Goal: Task Accomplishment & Management: Manage account settings

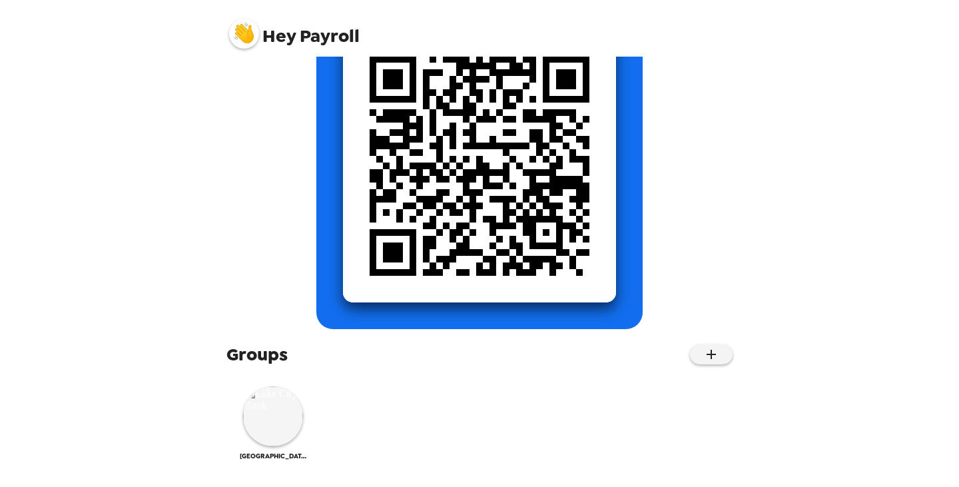
scroll to position [167, 0]
click at [259, 414] on img at bounding box center [273, 416] width 60 height 60
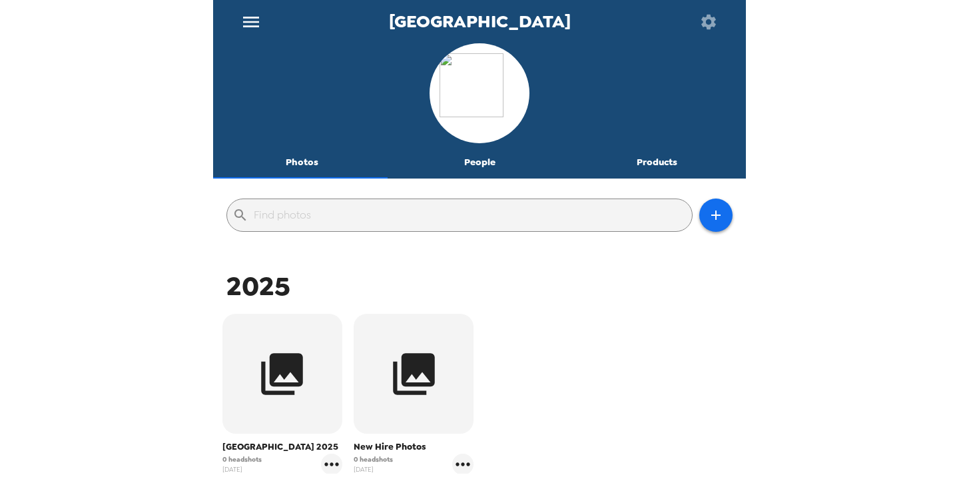
click at [483, 164] on button "People" at bounding box center [480, 163] width 178 height 32
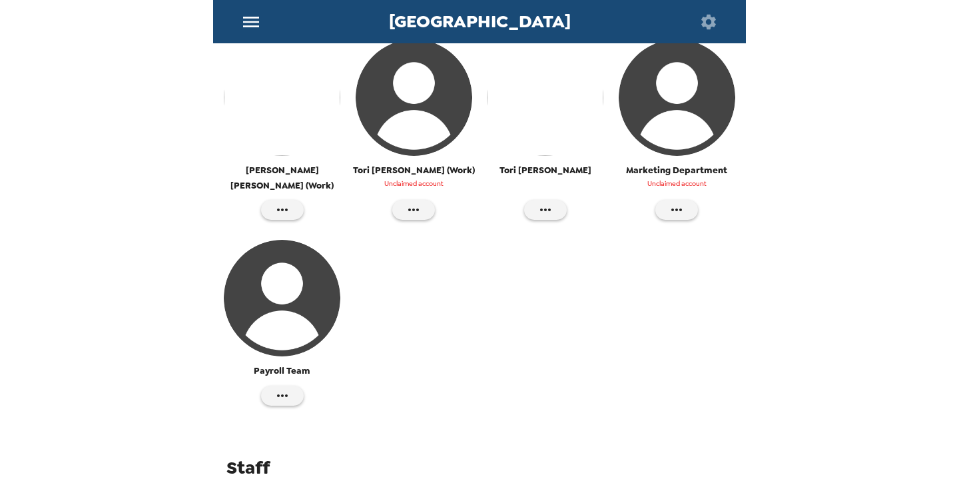
scroll to position [555, 0]
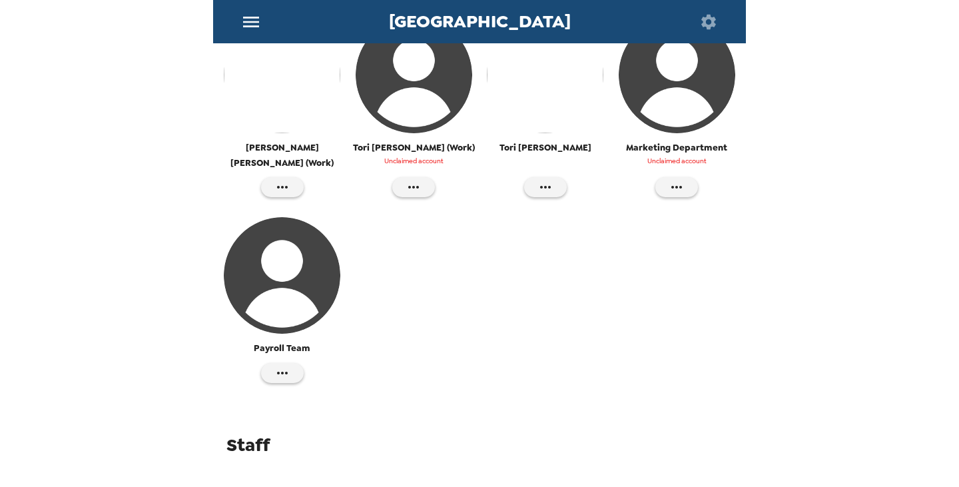
click at [317, 290] on img "button" at bounding box center [282, 275] width 117 height 117
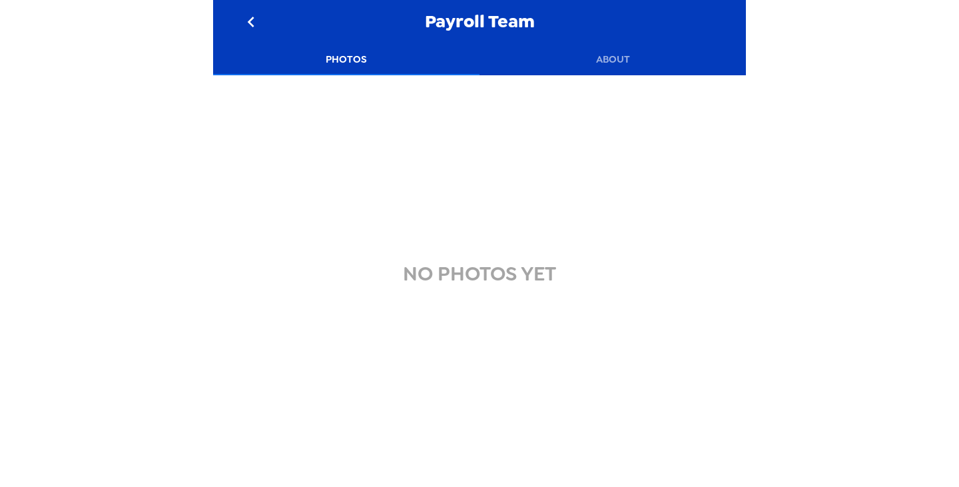
click at [254, 17] on icon "go back" at bounding box center [250, 21] width 21 height 21
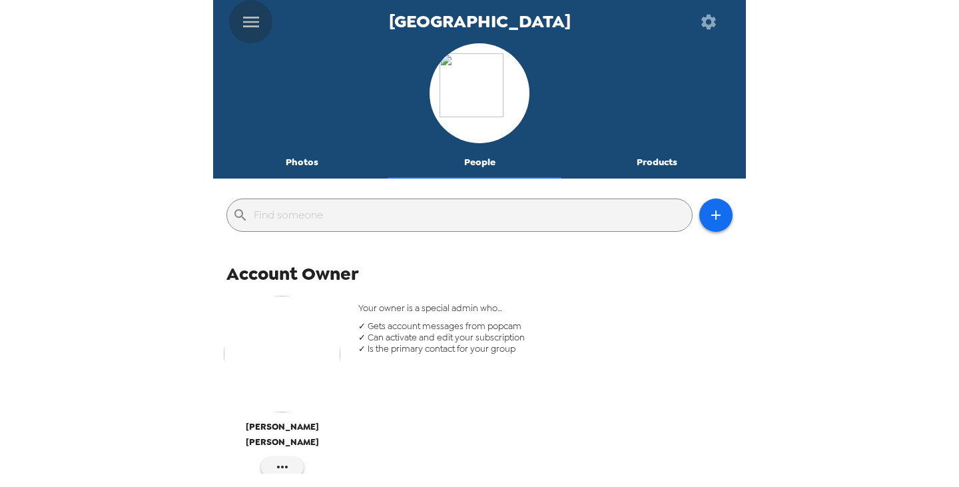
click at [252, 17] on icon "menu" at bounding box center [251, 22] width 16 height 11
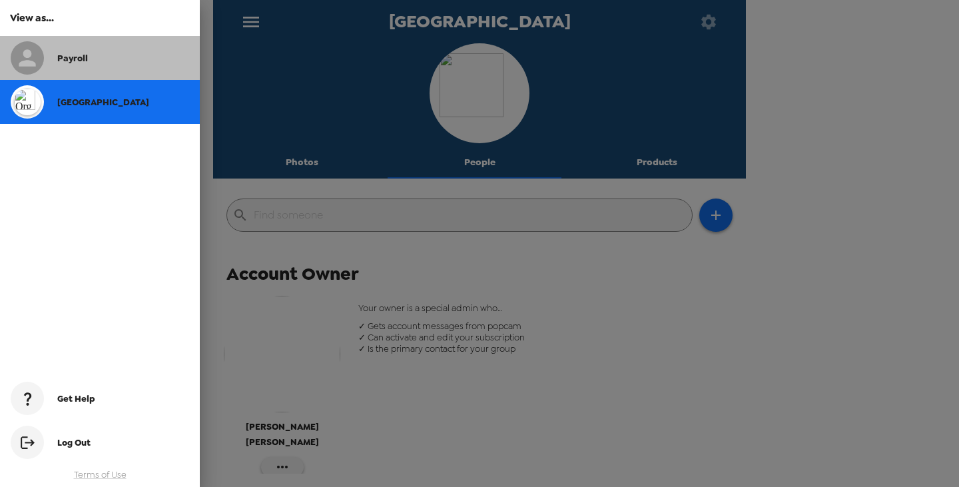
click at [101, 59] on div "Payroll" at bounding box center [123, 58] width 132 height 11
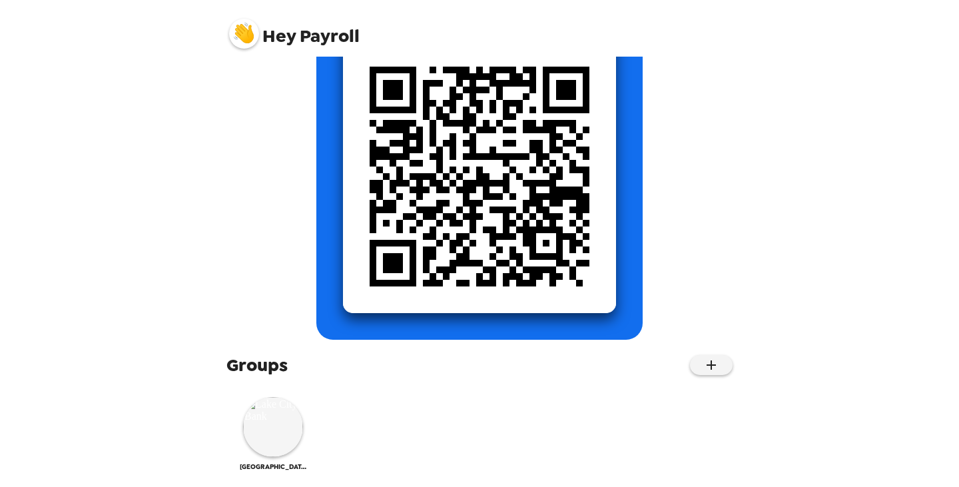
scroll to position [167, 0]
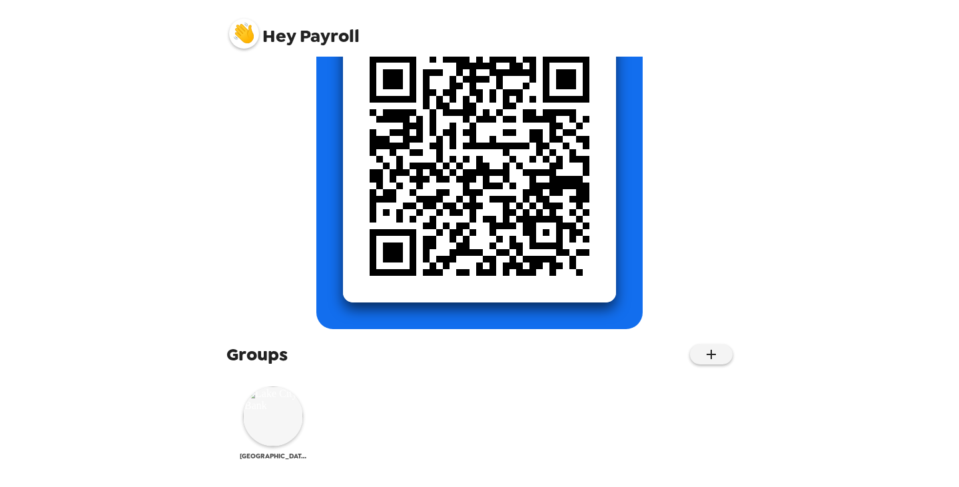
click at [250, 414] on img at bounding box center [273, 416] width 60 height 60
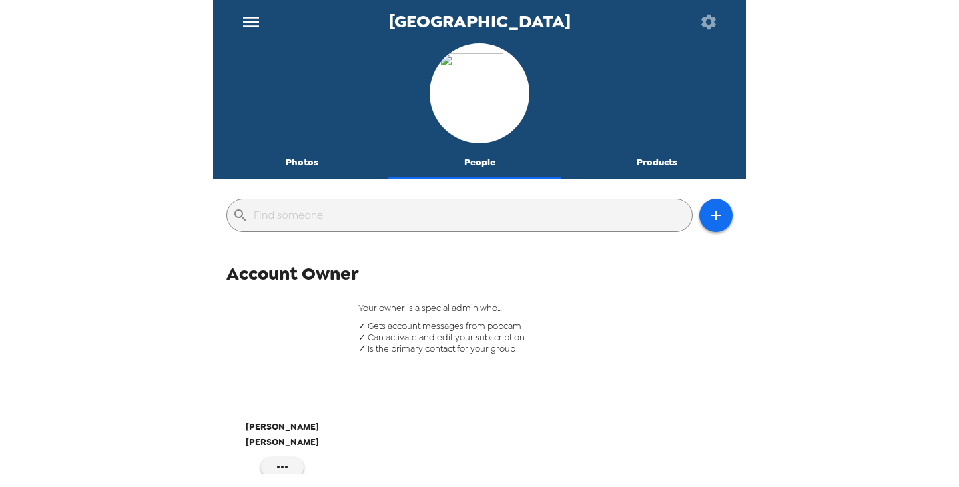
click at [248, 25] on icon "menu" at bounding box center [251, 22] width 16 height 11
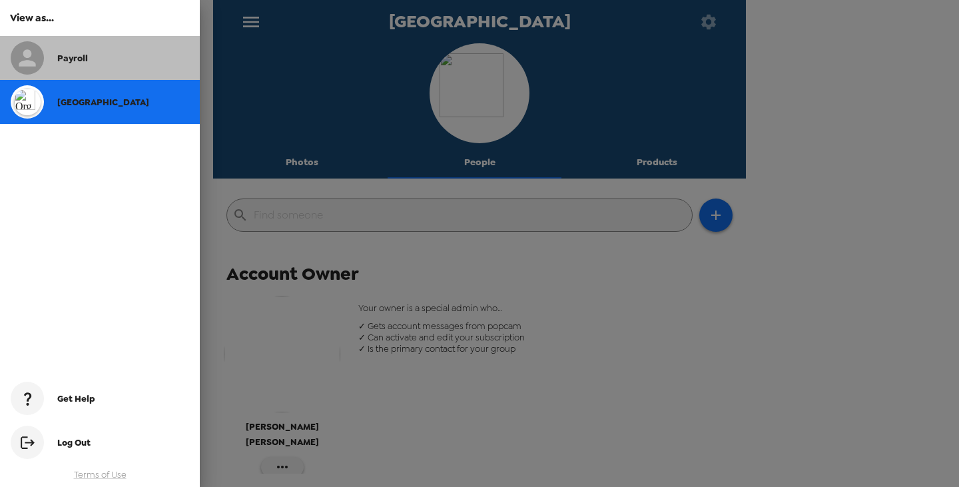
click at [69, 61] on span "Payroll" at bounding box center [72, 58] width 31 height 11
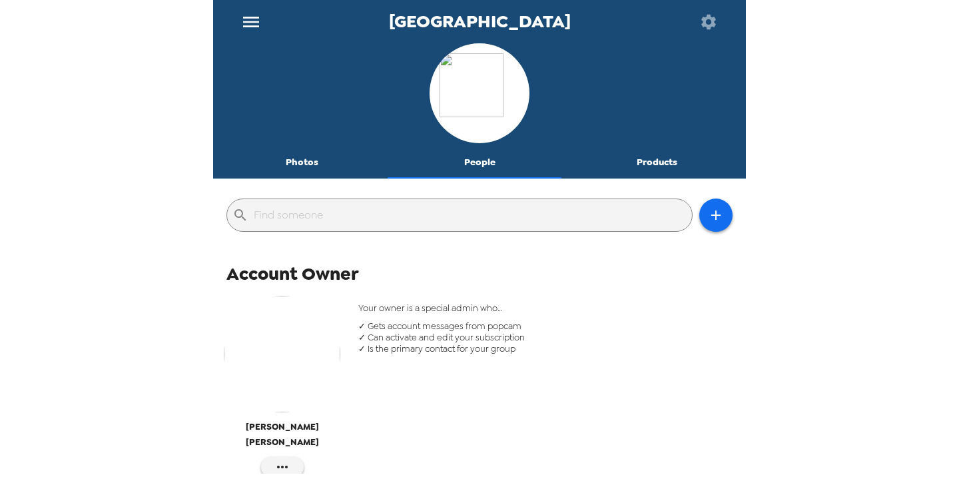
click at [295, 159] on button "Photos" at bounding box center [302, 163] width 178 height 32
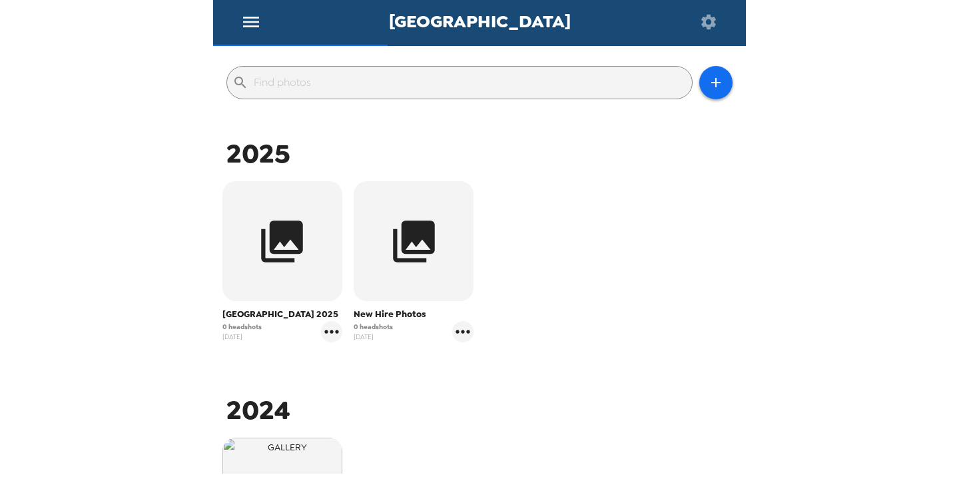
scroll to position [133, 0]
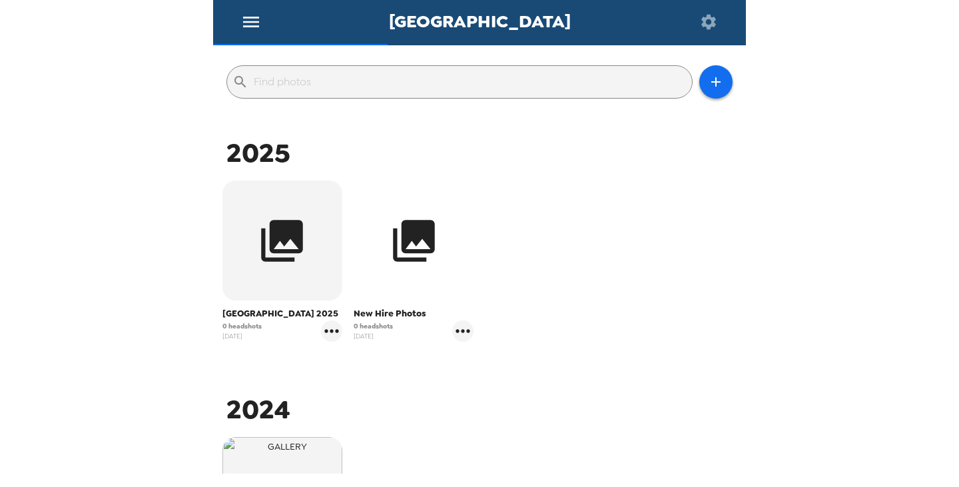
click at [401, 242] on icon "button" at bounding box center [414, 241] width 42 height 42
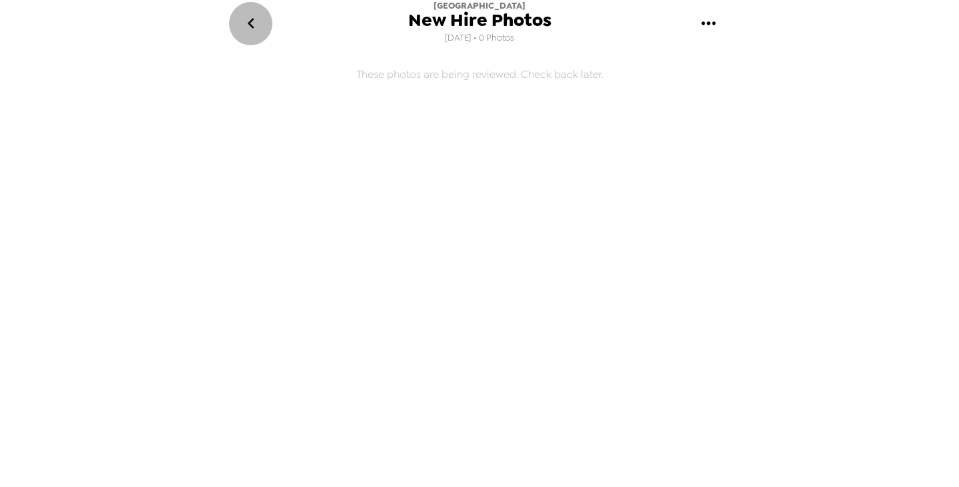
click at [251, 27] on icon "go back" at bounding box center [250, 23] width 7 height 11
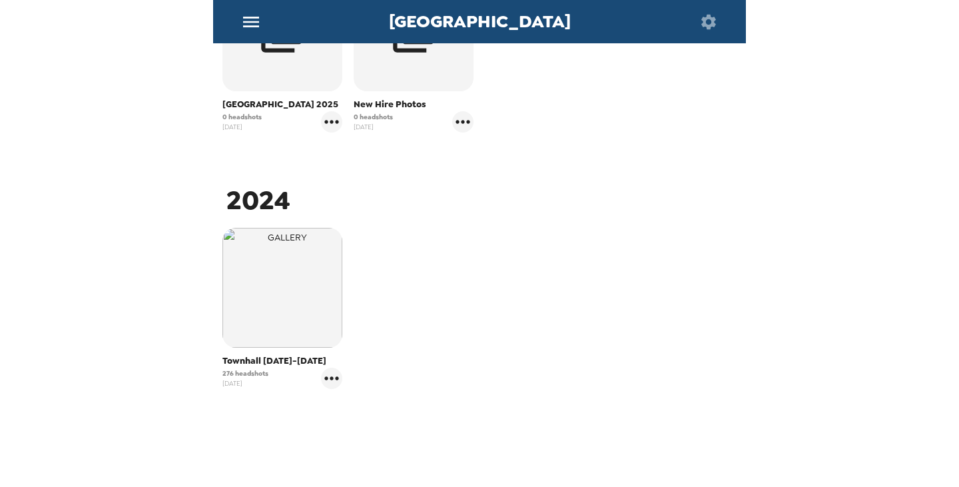
scroll to position [364, 0]
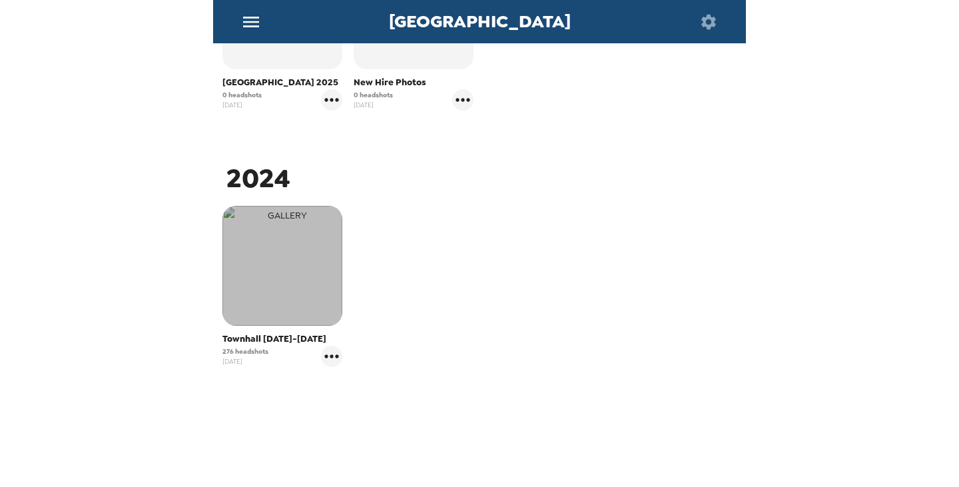
click at [290, 283] on img "button" at bounding box center [282, 266] width 120 height 120
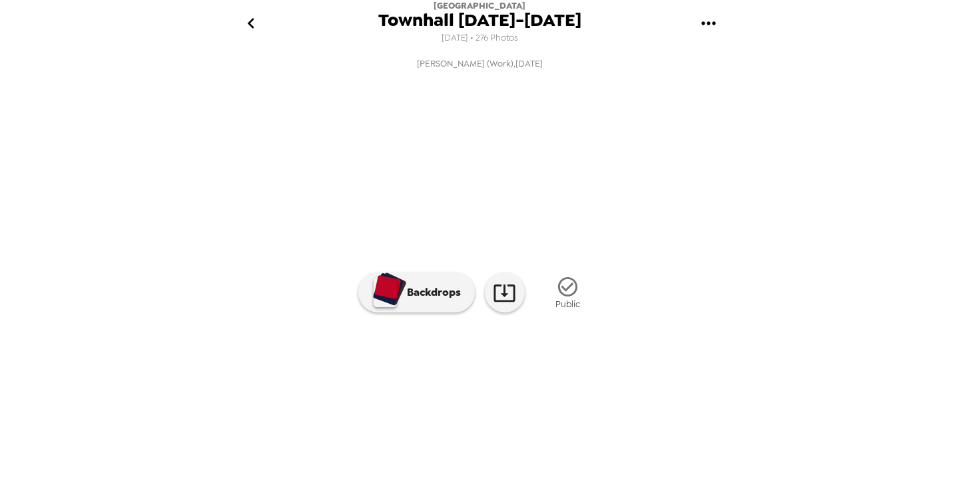
scroll to position [99, 0]
click at [719, 414] on img at bounding box center [695, 396] width 101 height 69
click at [704, 414] on img at bounding box center [695, 396] width 101 height 69
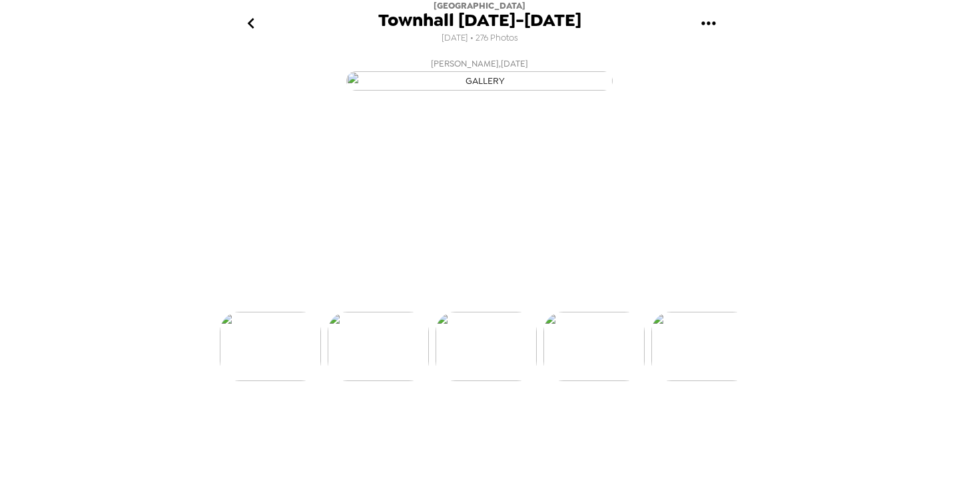
scroll to position [0, 432]
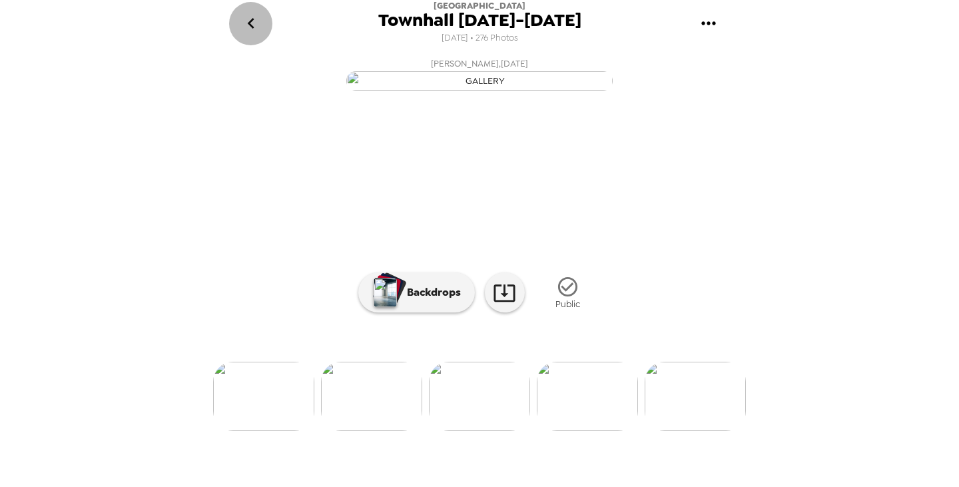
click at [252, 23] on icon "go back" at bounding box center [250, 23] width 21 height 21
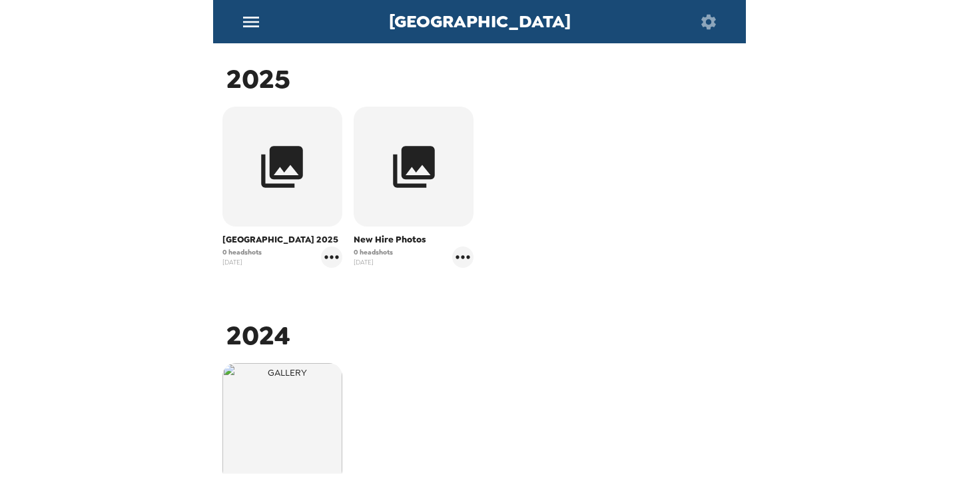
scroll to position [164, 0]
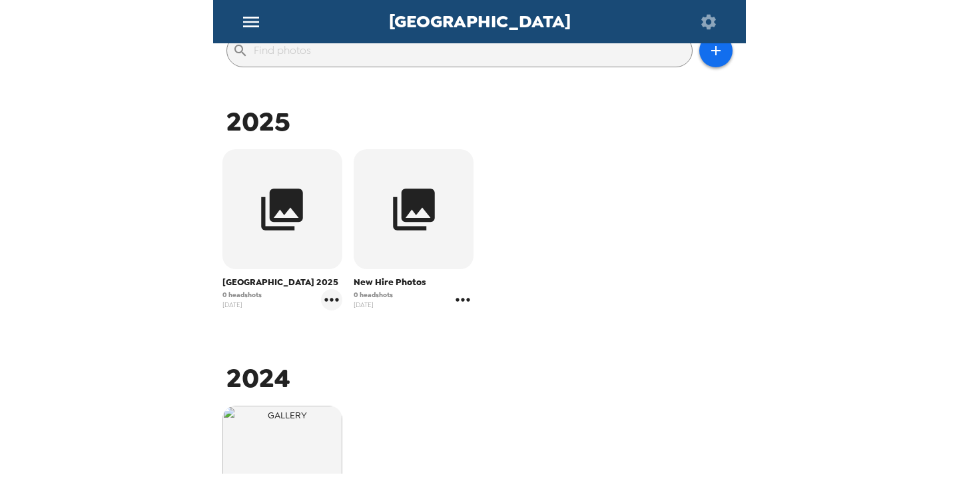
click at [462, 300] on icon "gallery menu" at bounding box center [462, 299] width 21 height 21
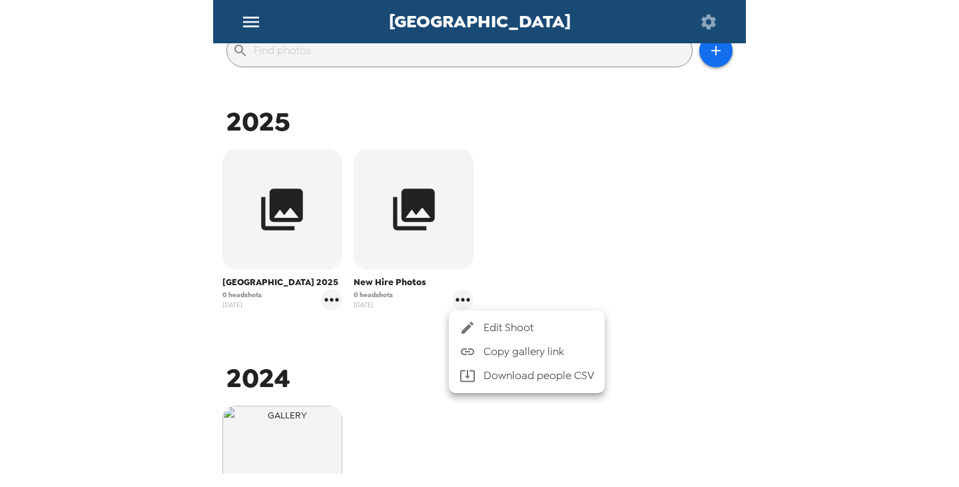
click at [511, 328] on span "Edit Shoot" at bounding box center [538, 328] width 111 height 16
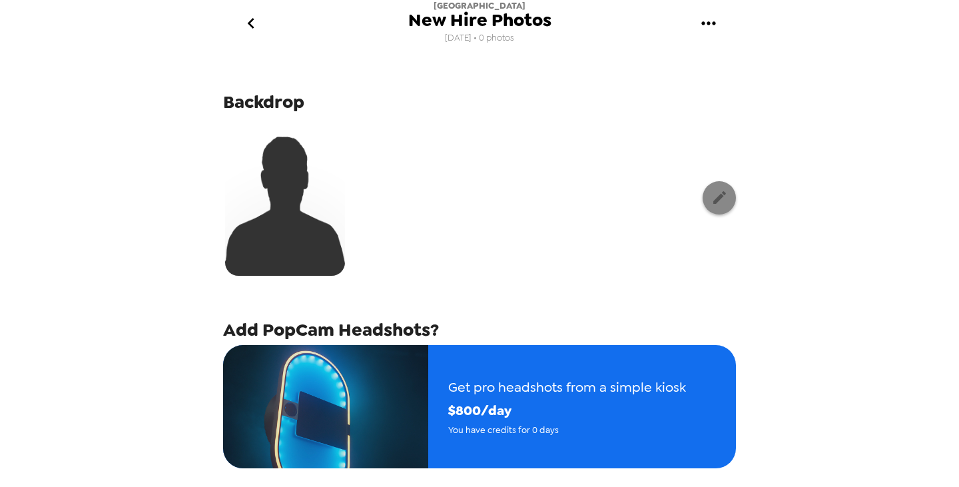
click at [715, 199] on icon "button" at bounding box center [719, 197] width 17 height 17
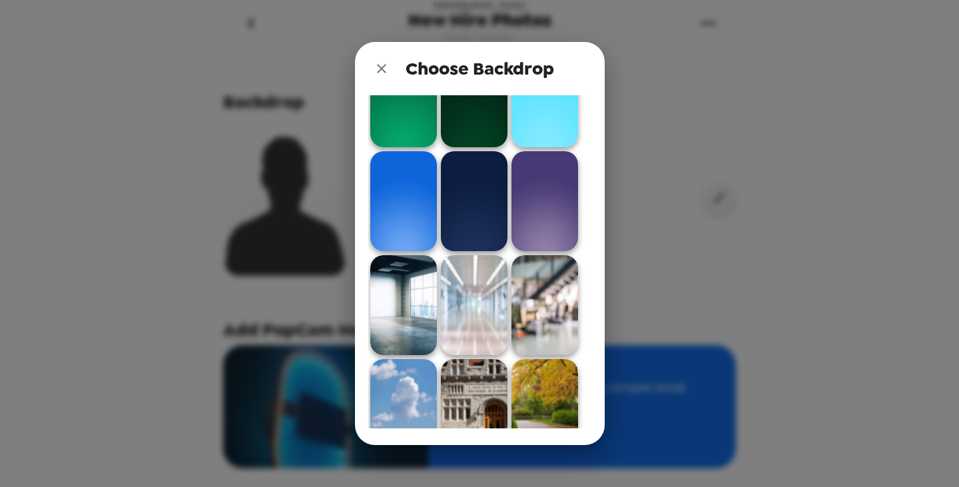
scroll to position [466, 0]
click at [410, 202] on img at bounding box center [403, 200] width 67 height 100
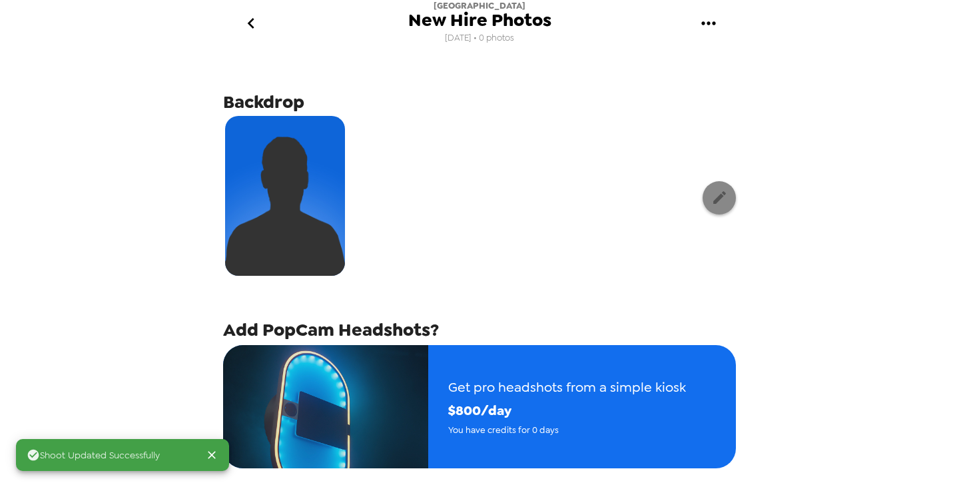
click at [711, 193] on icon "button" at bounding box center [719, 197] width 17 height 17
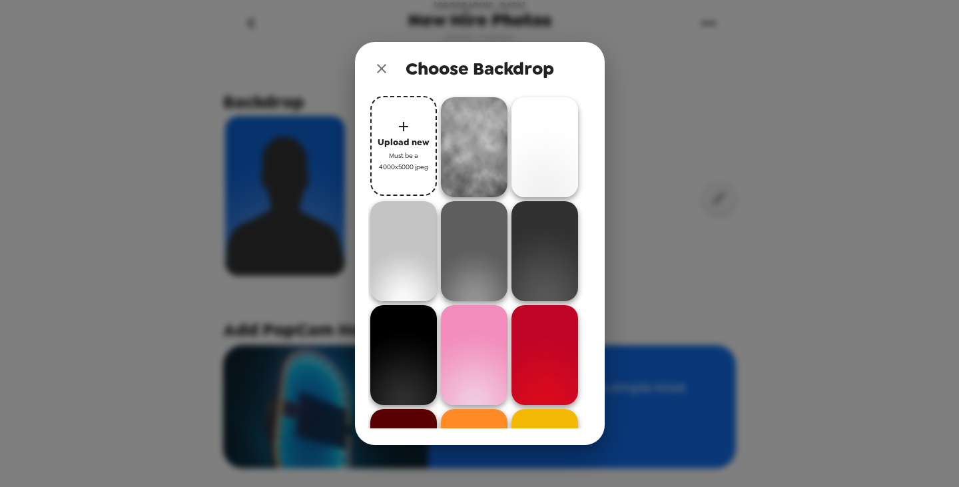
click at [556, 154] on img at bounding box center [544, 147] width 67 height 100
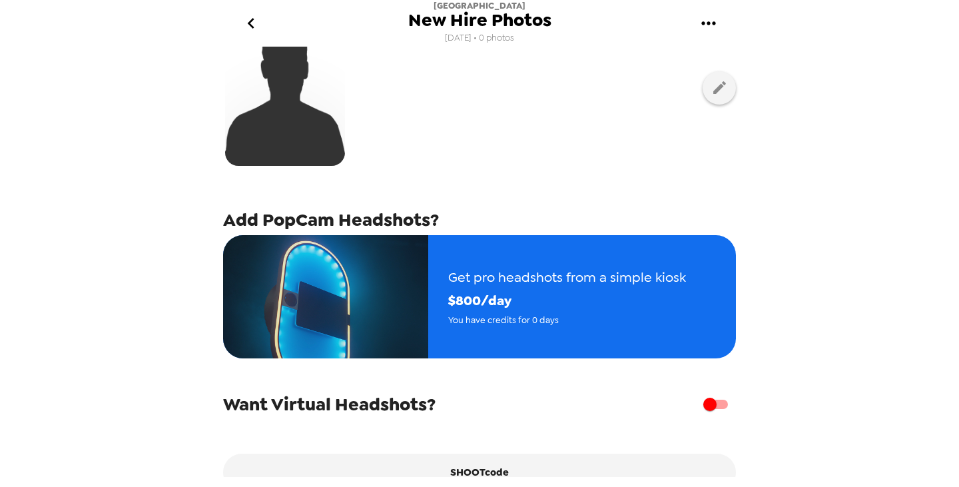
scroll to position [0, 0]
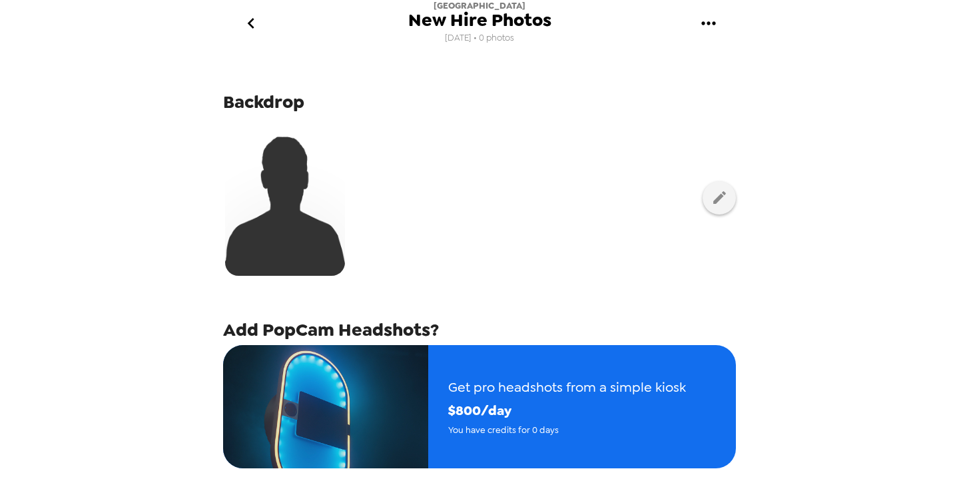
click at [255, 19] on icon "go back" at bounding box center [250, 23] width 21 height 21
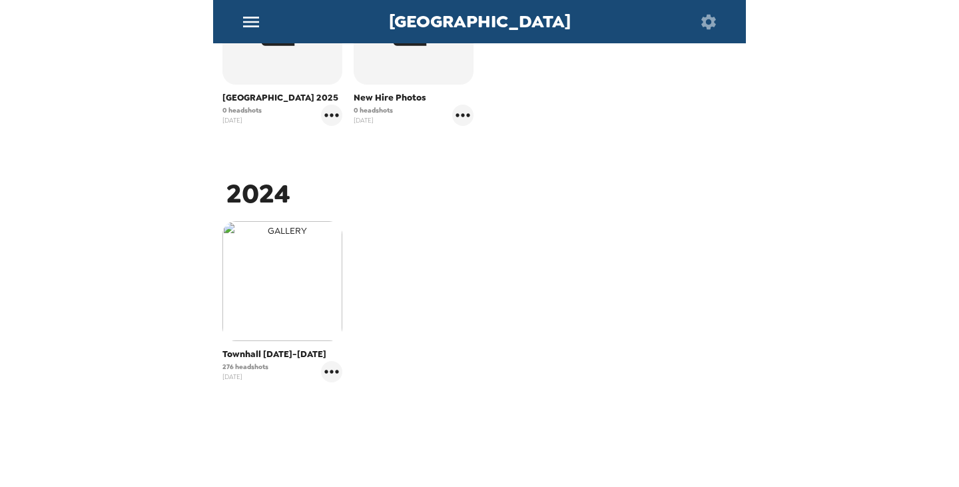
scroll to position [364, 0]
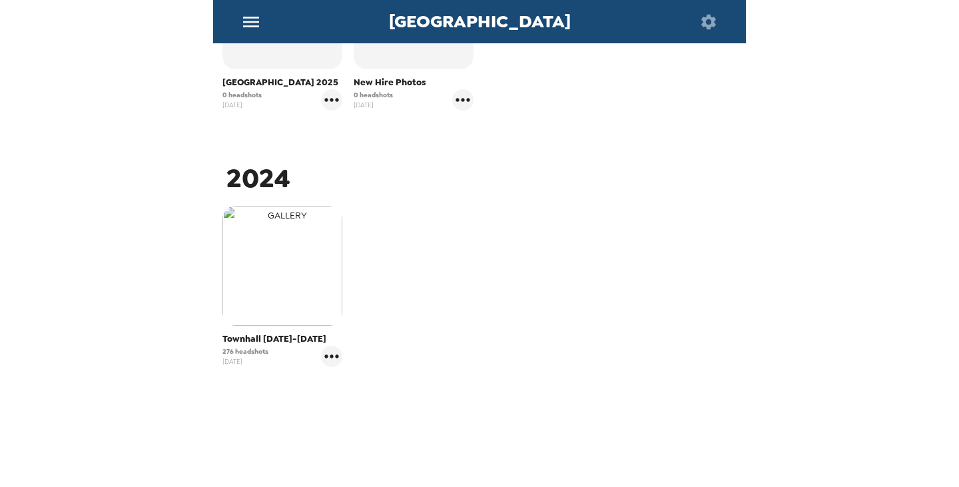
click at [280, 266] on img "button" at bounding box center [282, 266] width 120 height 120
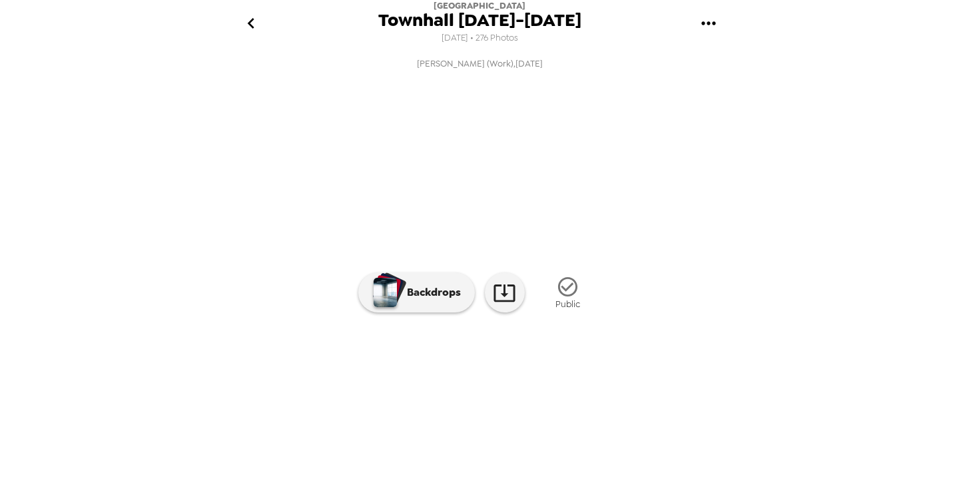
scroll to position [99, 0]
click at [691, 414] on img at bounding box center [695, 396] width 101 height 69
click at [327, 414] on img at bounding box center [330, 396] width 101 height 69
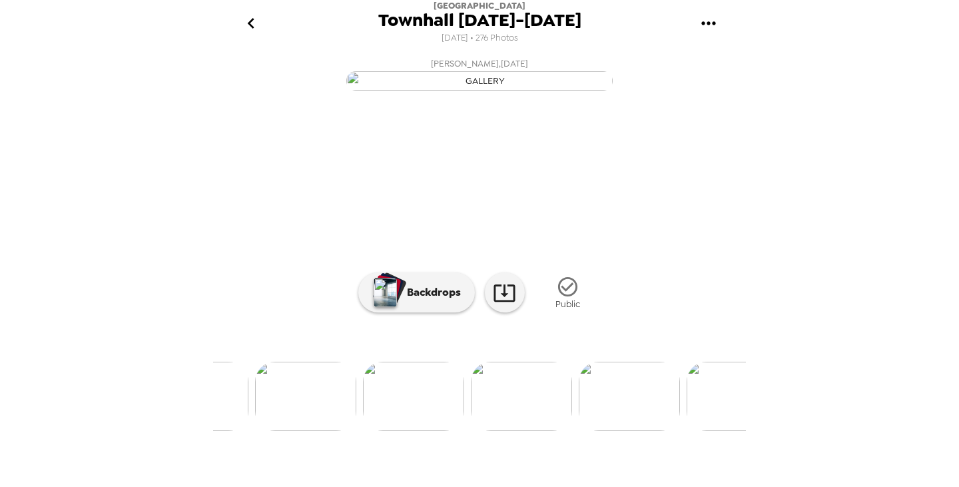
click at [518, 414] on img at bounding box center [521, 396] width 101 height 69
click at [564, 414] on img at bounding box center [565, 396] width 101 height 69
click at [530, 414] on img at bounding box center [526, 396] width 101 height 69
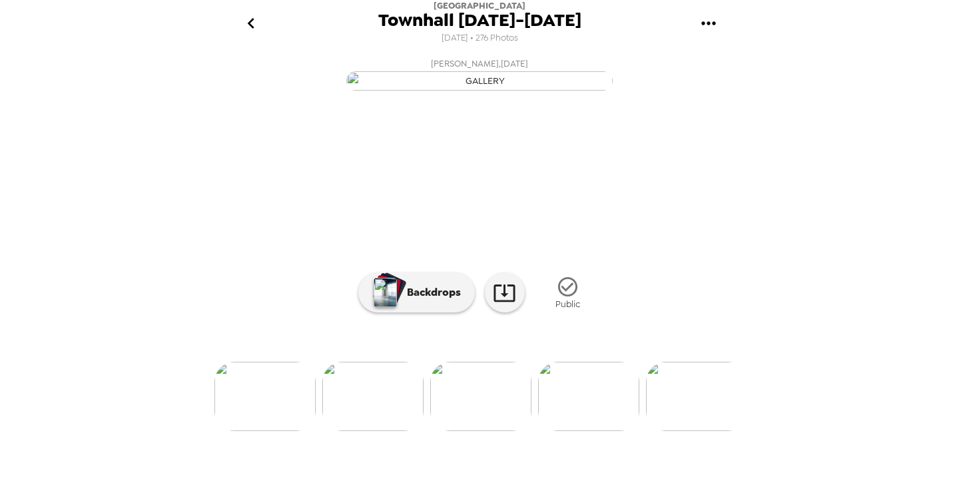
scroll to position [99, 0]
click at [703, 414] on img at bounding box center [696, 396] width 101 height 69
click at [501, 414] on img at bounding box center [503, 396] width 101 height 69
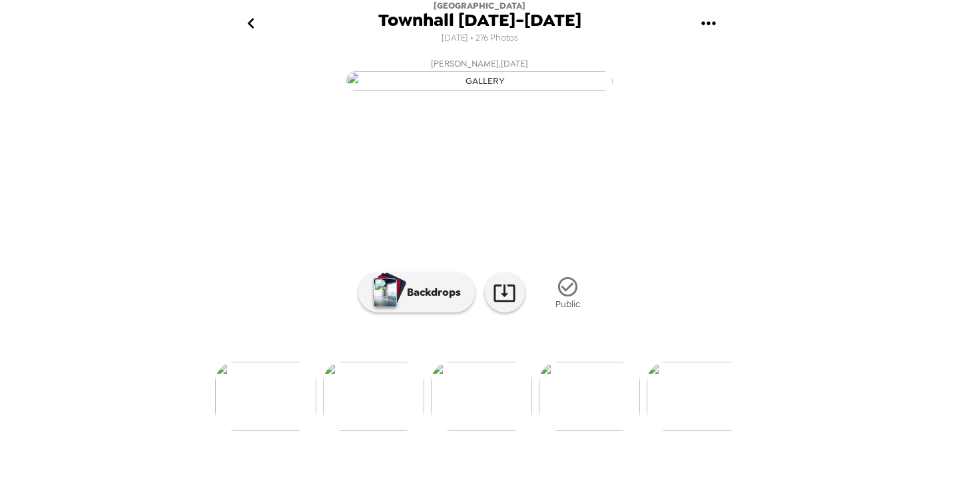
click at [617, 414] on img at bounding box center [589, 396] width 101 height 69
click at [383, 414] on img at bounding box center [354, 396] width 101 height 69
click at [382, 414] on img at bounding box center [374, 396] width 101 height 69
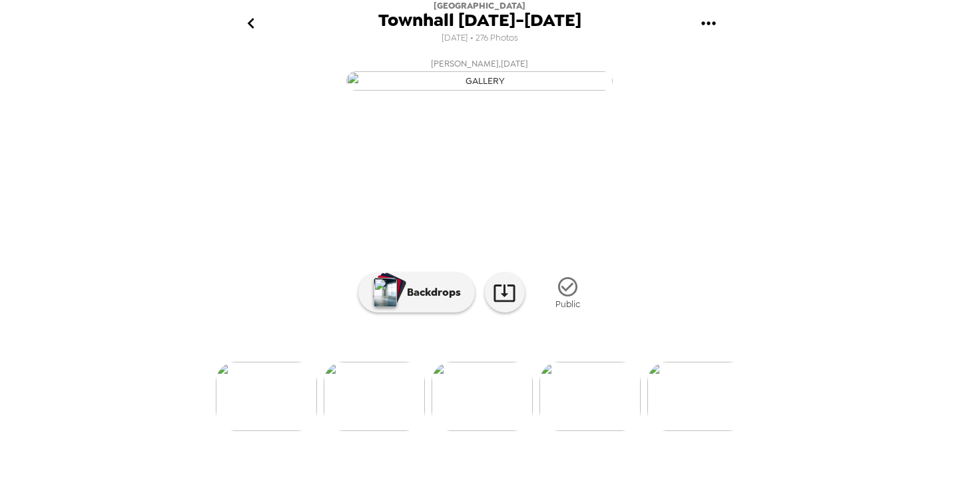
scroll to position [0, 1101]
click at [251, 26] on icon "go back" at bounding box center [250, 23] width 7 height 11
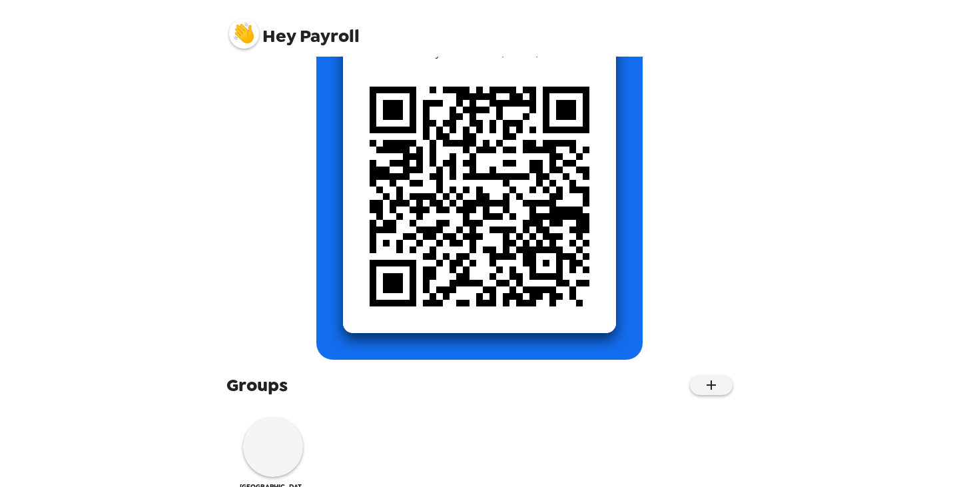
scroll to position [167, 0]
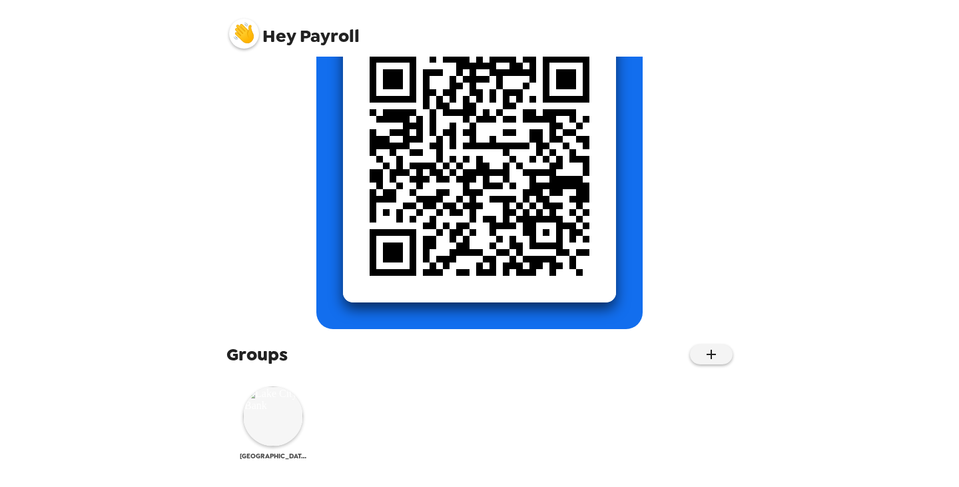
click at [264, 418] on img at bounding box center [273, 416] width 60 height 60
